Goal: Information Seeking & Learning: Learn about a topic

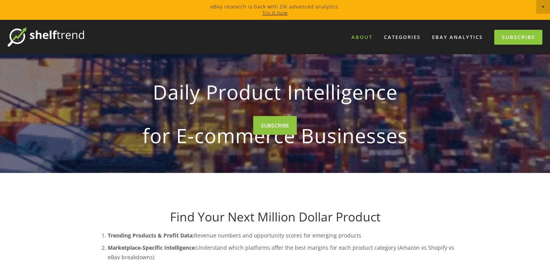
click at [364, 34] on link "About" at bounding box center [362, 37] width 31 height 13
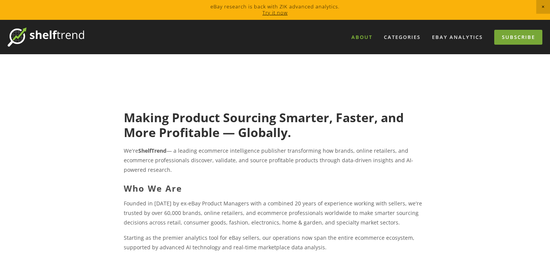
click at [501, 41] on link "Subscribe" at bounding box center [518, 37] width 48 height 15
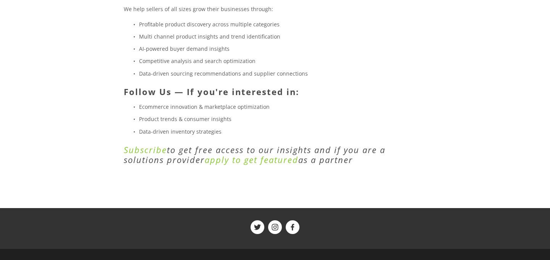
scroll to position [265, 0]
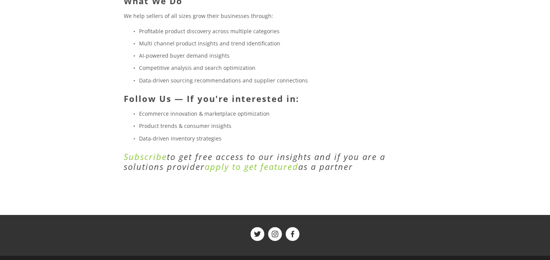
click at [151, 149] on div "Making Product Sourcing Smarter, Faster, and More Profitable — Globally. We're …" at bounding box center [275, 9] width 302 height 326
click at [151, 156] on em "Subscribe" at bounding box center [145, 156] width 43 height 11
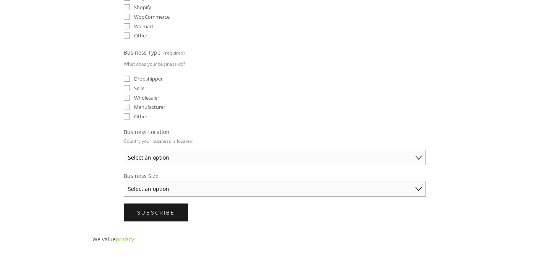
scroll to position [282, 0]
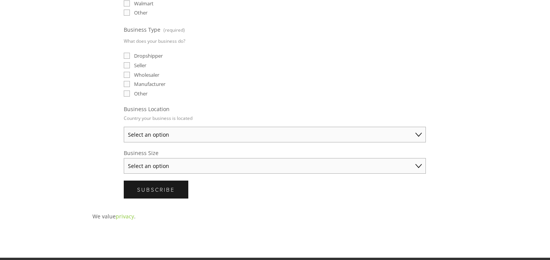
click at [164, 137] on select "Select an option Australia United States United Kingdom China Japan Germany Can…" at bounding box center [275, 135] width 302 height 16
select select "United Kingdom"
click at [164, 161] on select "Select an option Solo Merchant (under $50K annual sales) Small Business ($50K -…" at bounding box center [275, 166] width 302 height 16
select select "Small Business ($50K - $250K annual sales)"
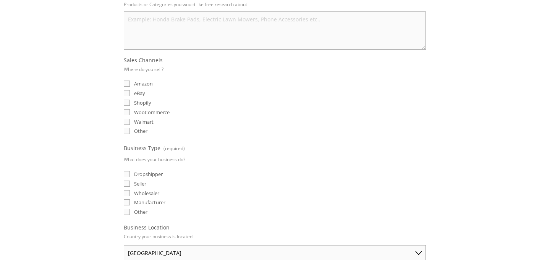
scroll to position [164, 0]
click at [125, 175] on input "Dropshipper" at bounding box center [127, 174] width 6 height 6
checkbox input "true"
click at [128, 90] on input "eBay" at bounding box center [127, 93] width 6 height 6
checkbox input "true"
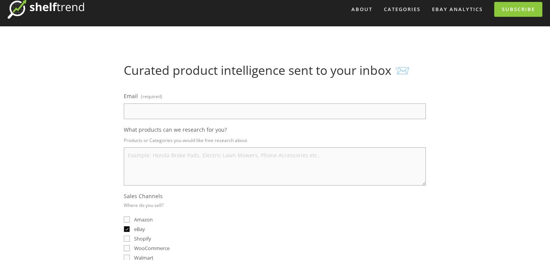
scroll to position [0, 0]
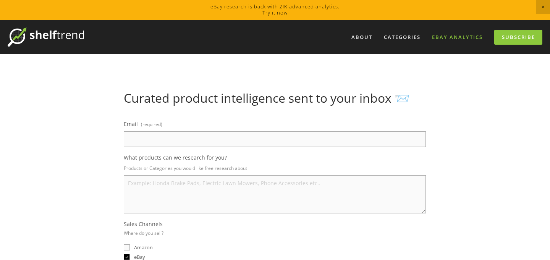
click at [458, 39] on link "eBay Analytics" at bounding box center [457, 37] width 61 height 13
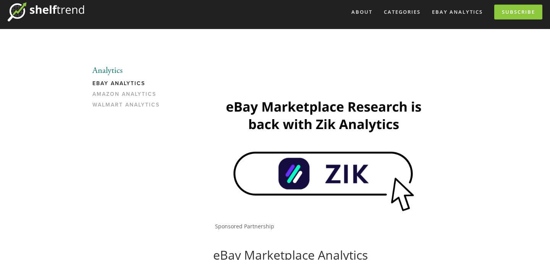
scroll to position [31, 0]
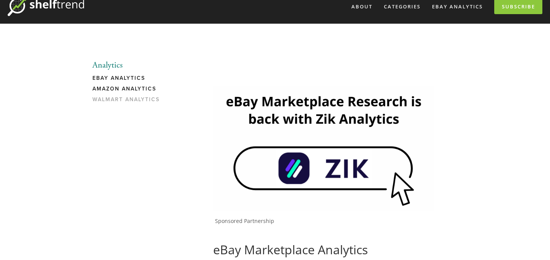
click at [143, 87] on link "Amazon Analytics" at bounding box center [128, 91] width 73 height 11
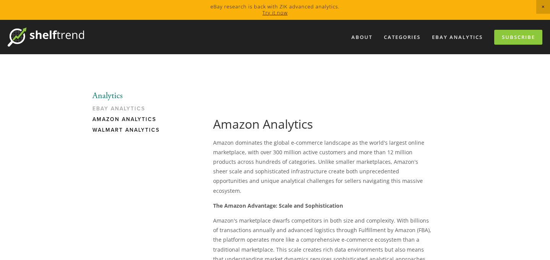
click at [105, 127] on link "Walmart Analytics" at bounding box center [128, 132] width 73 height 11
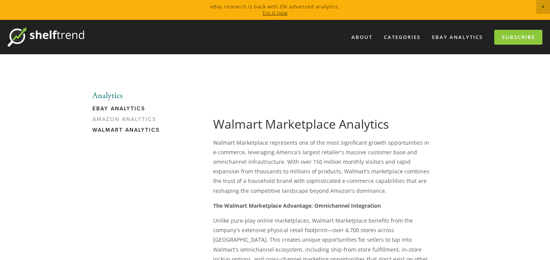
click at [123, 108] on link "eBay Analytics" at bounding box center [128, 110] width 73 height 11
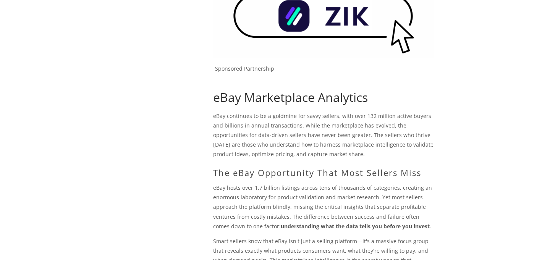
scroll to position [187, 0]
